Goal: Information Seeking & Learning: Learn about a topic

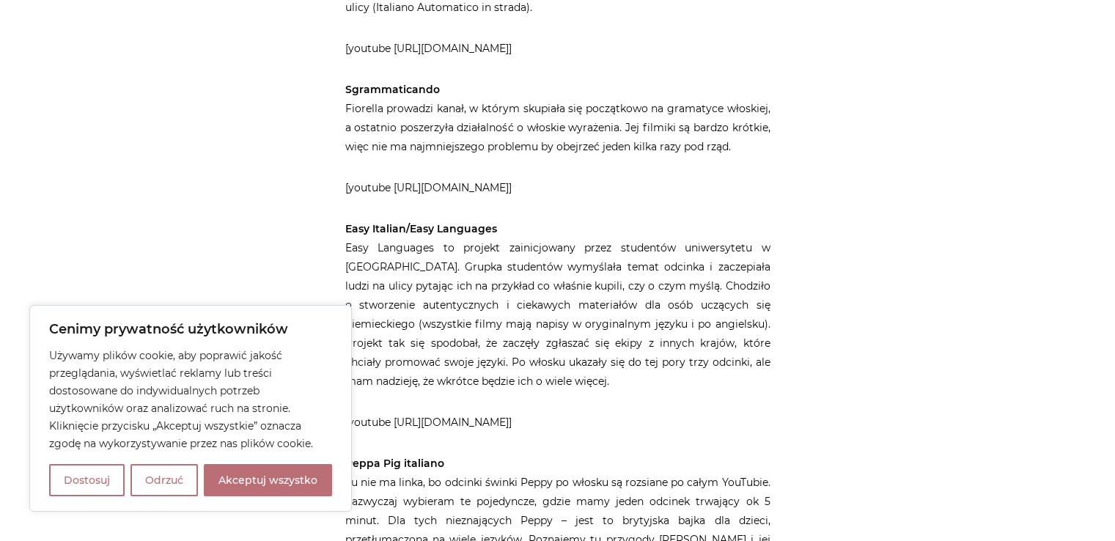
scroll to position [1031, 0]
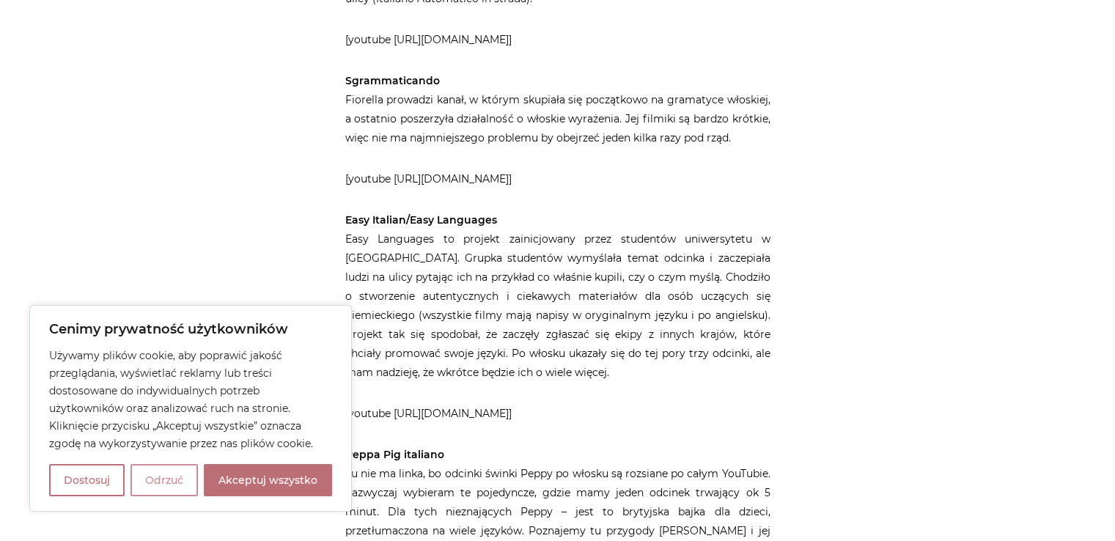
click at [179, 479] on button "Odrzuć" at bounding box center [164, 480] width 67 height 32
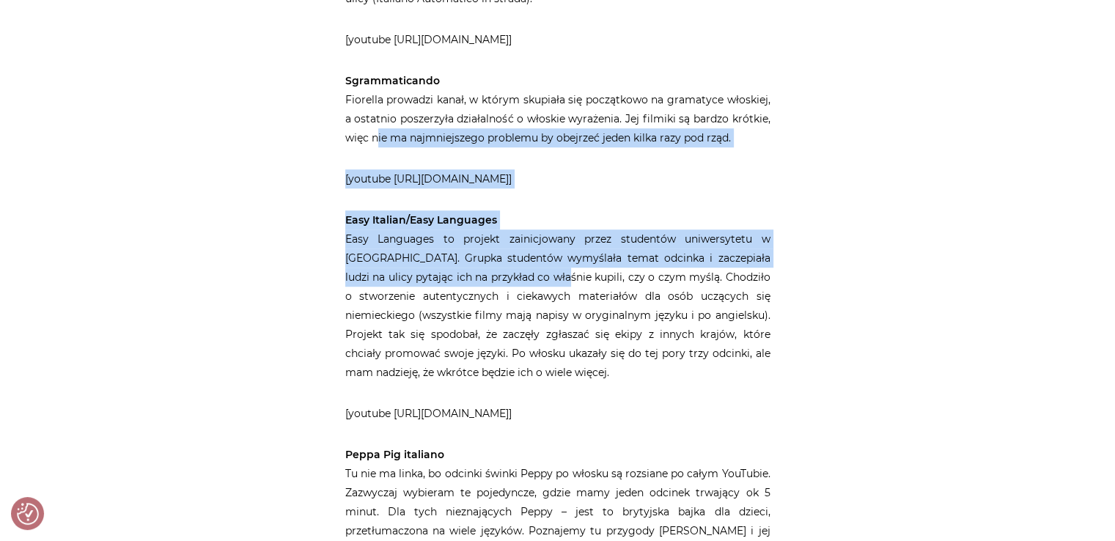
drag, startPoint x: 538, startPoint y: 210, endPoint x: 370, endPoint y: 70, distance: 219.1
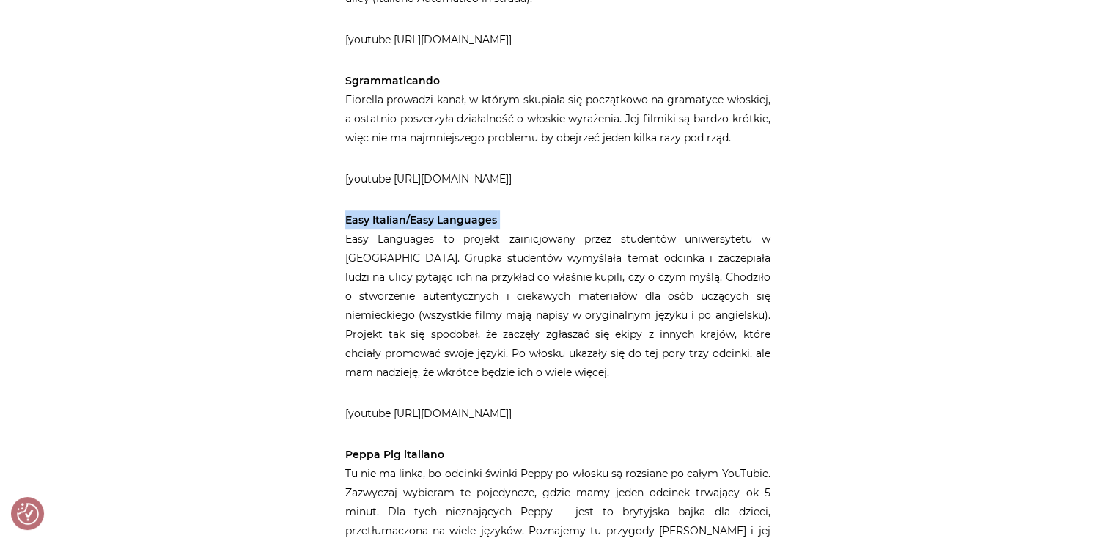
click at [543, 169] on p "[youtube [URL][DOMAIN_NAME]]" at bounding box center [557, 178] width 425 height 19
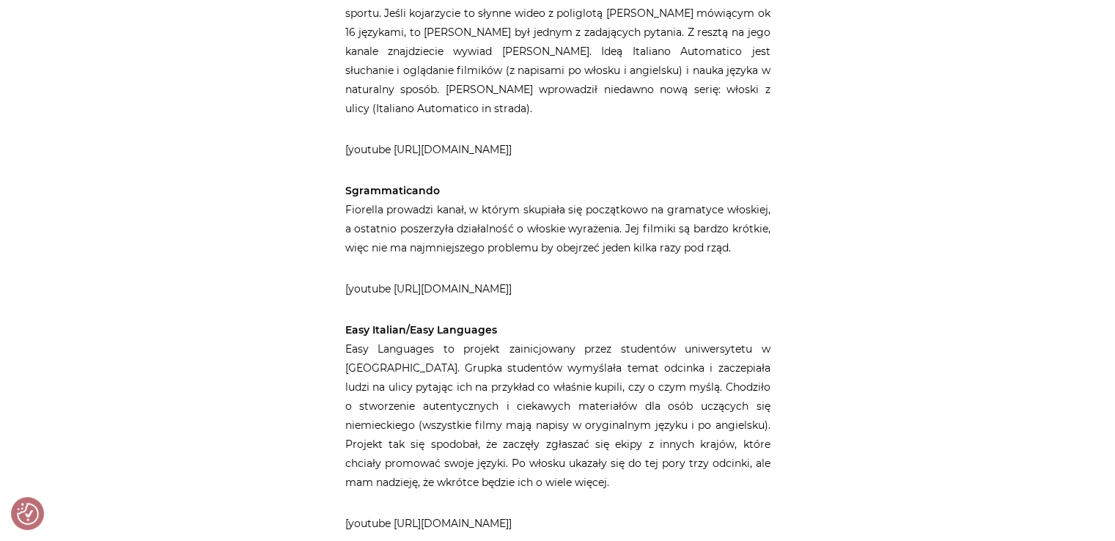
scroll to position [898, 0]
